Goal: Transaction & Acquisition: Purchase product/service

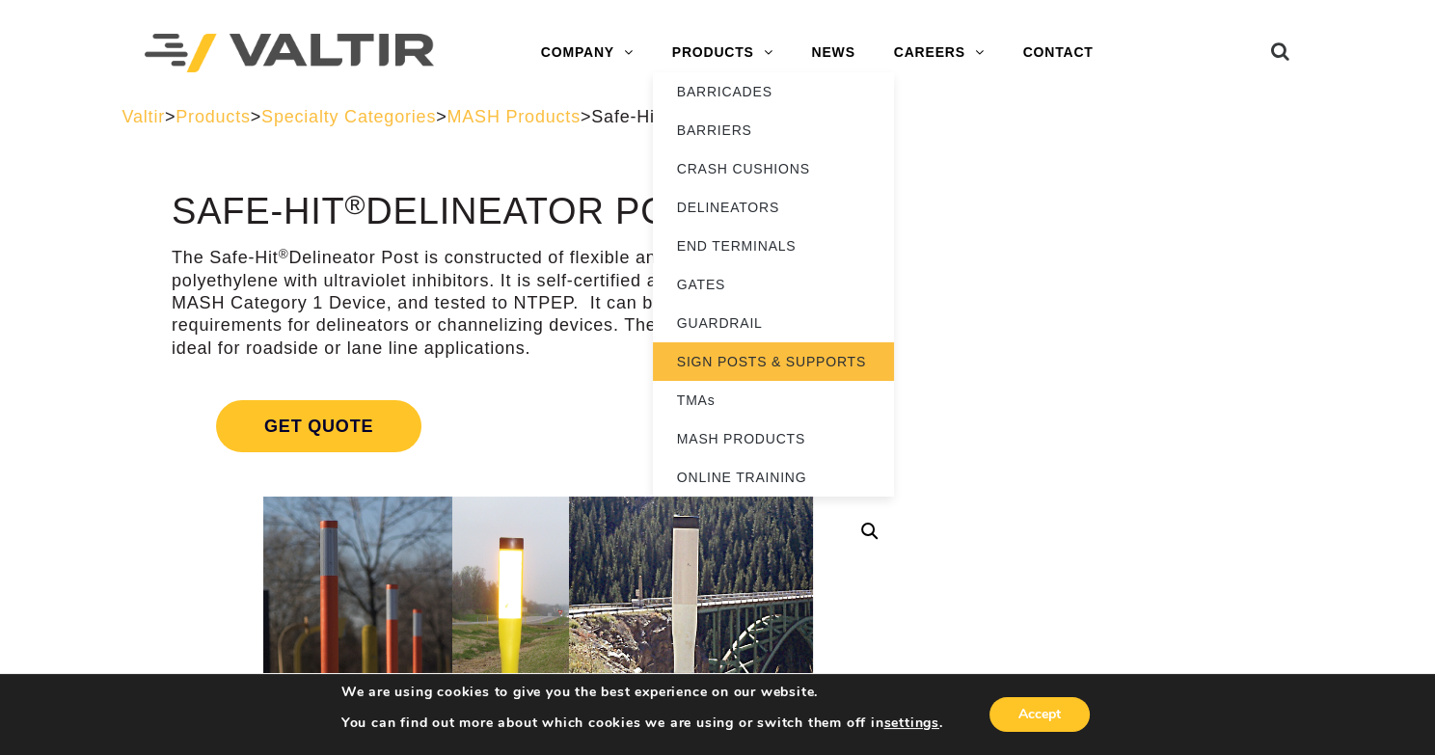
click at [758, 363] on link "SIGN POSTS & SUPPORTS" at bounding box center [773, 361] width 241 height 39
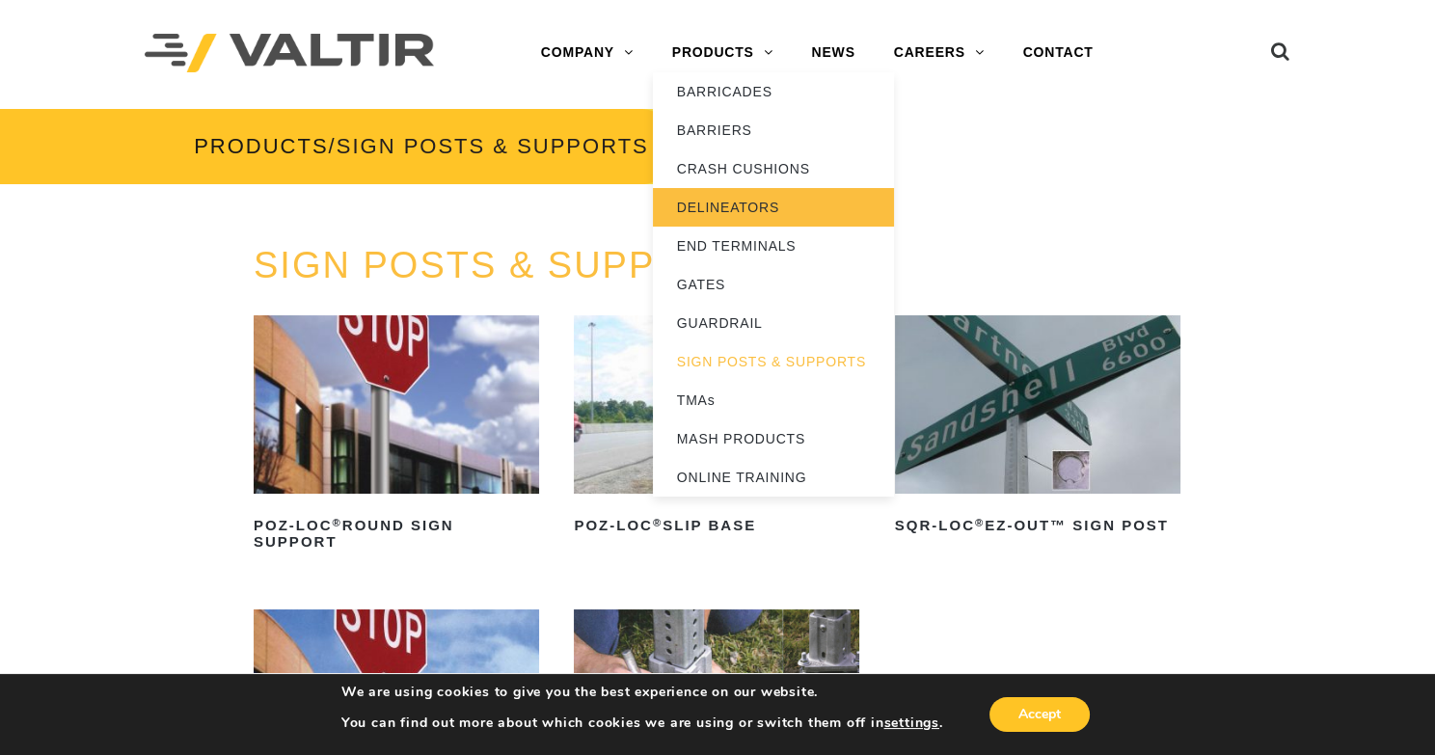
click at [748, 198] on link "DELINEATORS" at bounding box center [773, 207] width 241 height 39
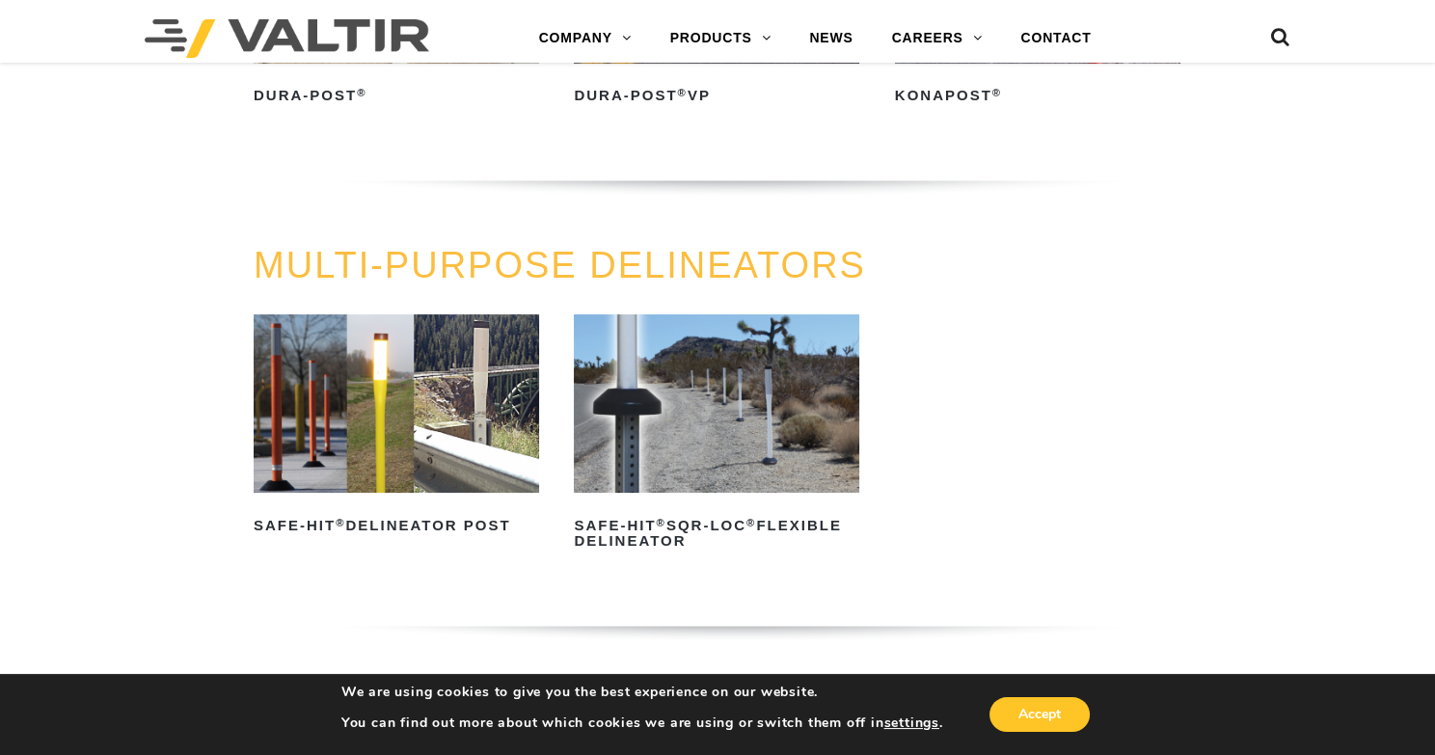
scroll to position [385, 0]
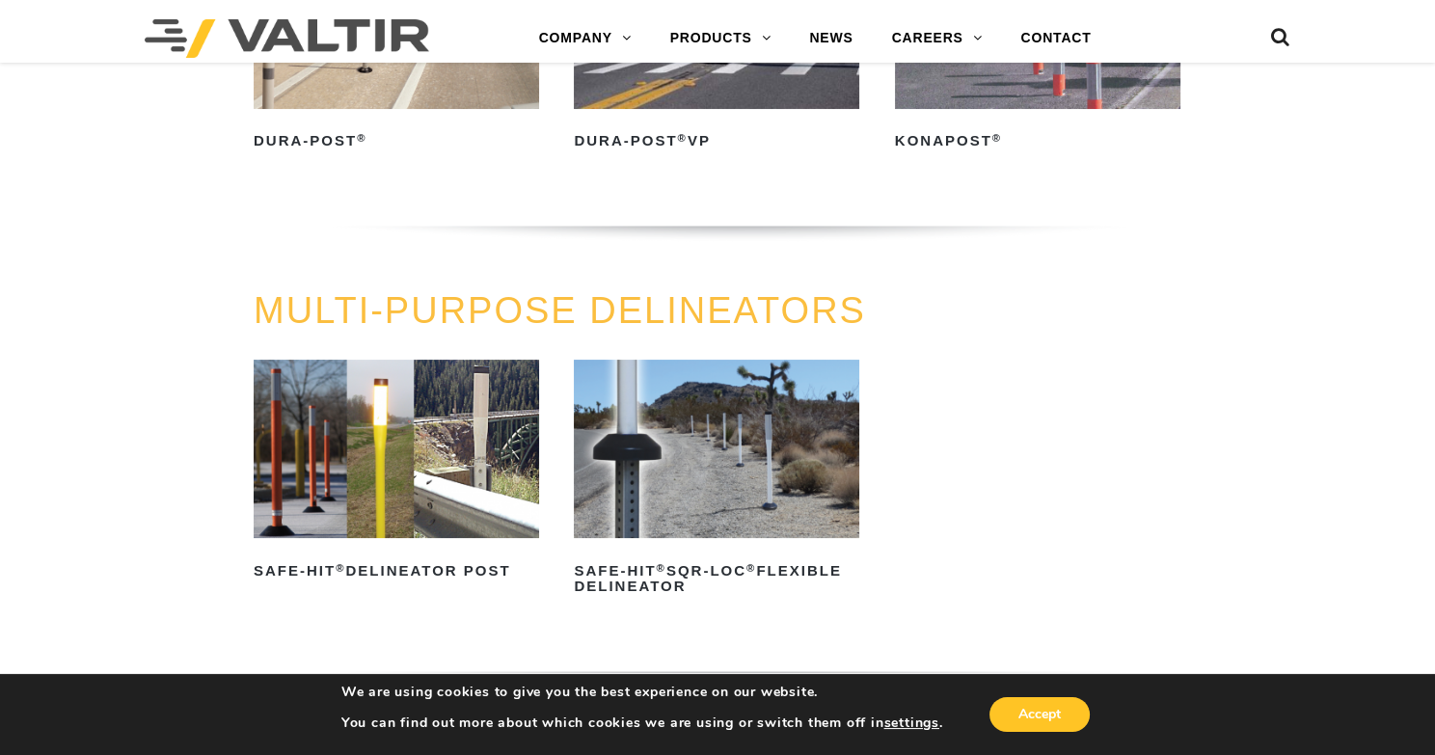
click at [422, 426] on img at bounding box center [396, 449] width 285 height 178
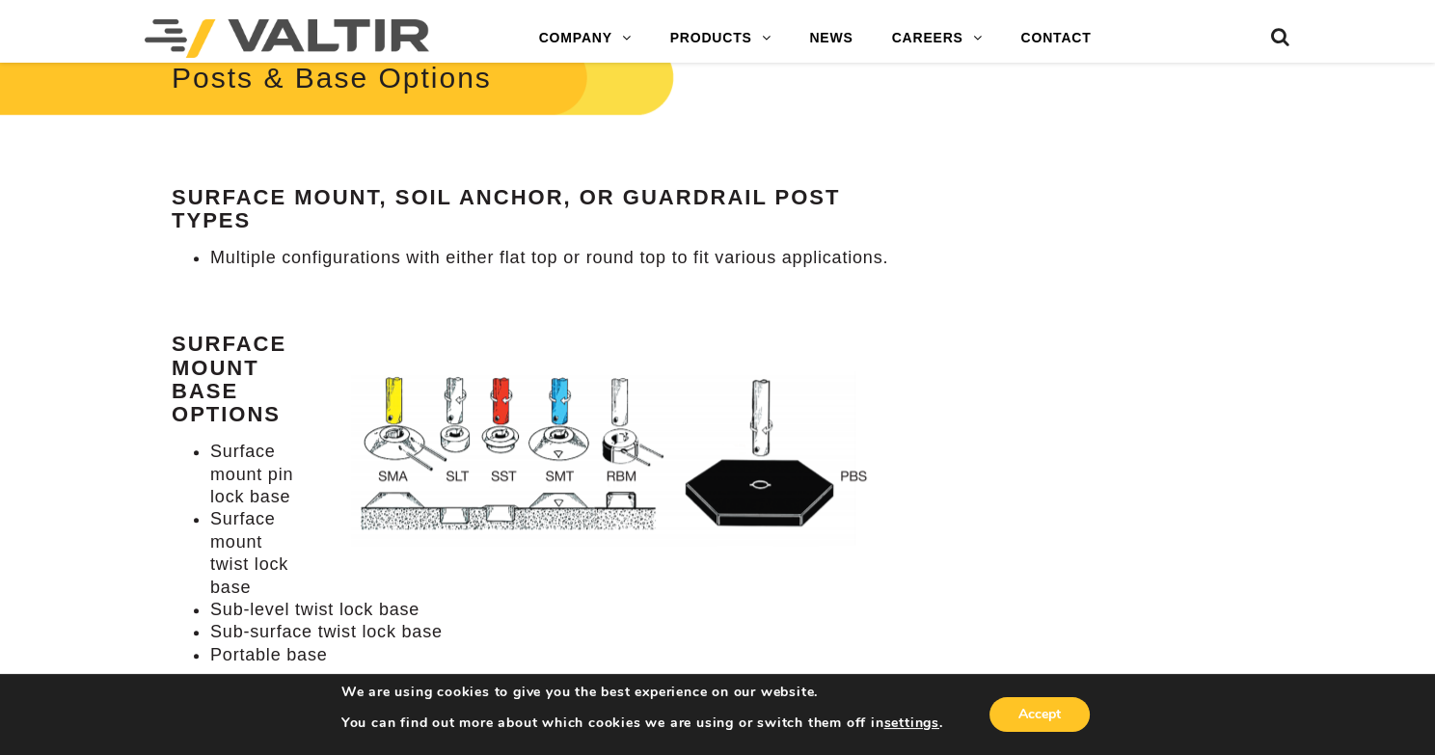
scroll to position [2025, 0]
